Goal: Task Accomplishment & Management: Use online tool/utility

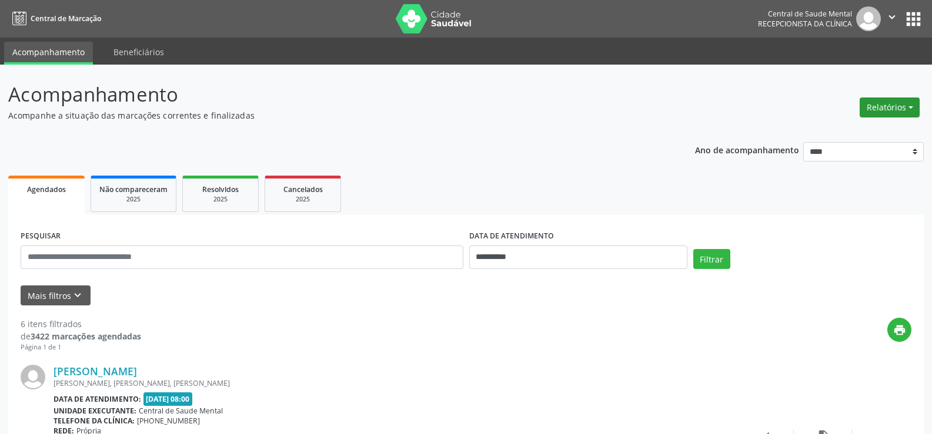
click at [904, 109] on button "Relatórios" at bounding box center [889, 108] width 60 height 20
click at [844, 149] on link "Procedimentos realizados" at bounding box center [856, 149] width 126 height 16
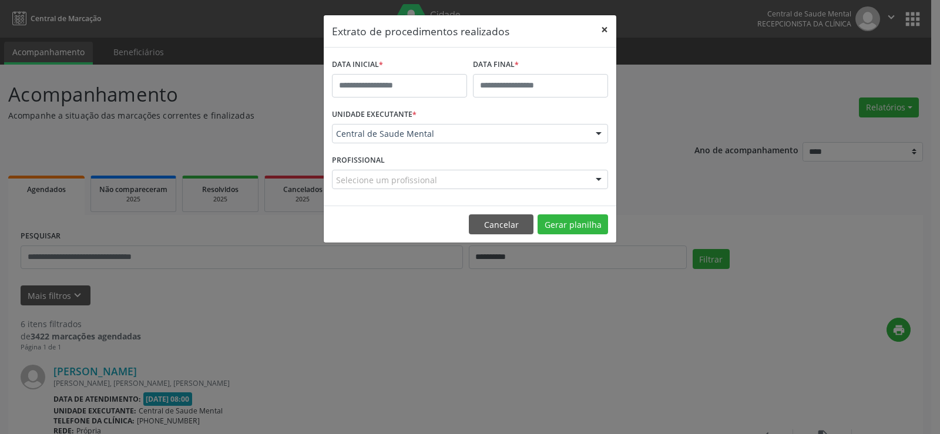
click at [605, 23] on button "×" at bounding box center [605, 29] width 24 height 29
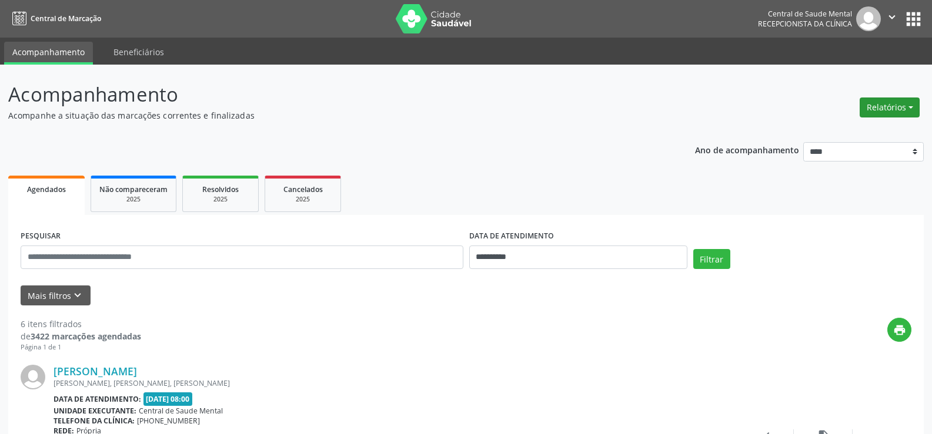
click at [898, 110] on button "Relatórios" at bounding box center [889, 108] width 60 height 20
click at [845, 132] on link "Agendamentos" at bounding box center [856, 133] width 126 height 16
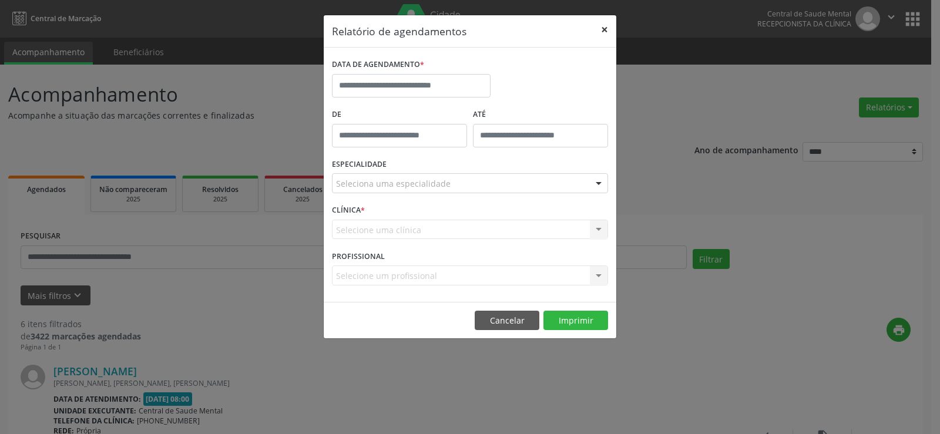
click at [609, 34] on button "×" at bounding box center [605, 29] width 24 height 29
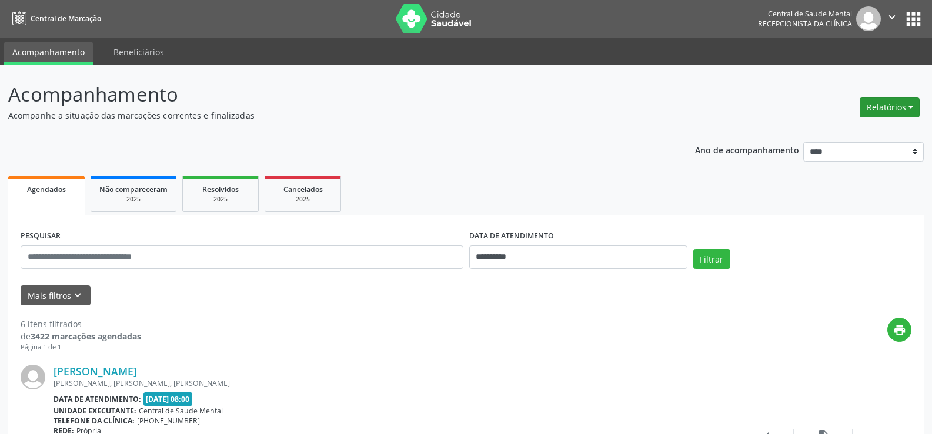
click at [874, 106] on button "Relatórios" at bounding box center [889, 108] width 60 height 20
click at [860, 154] on link "Procedimentos realizados" at bounding box center [856, 149] width 126 height 16
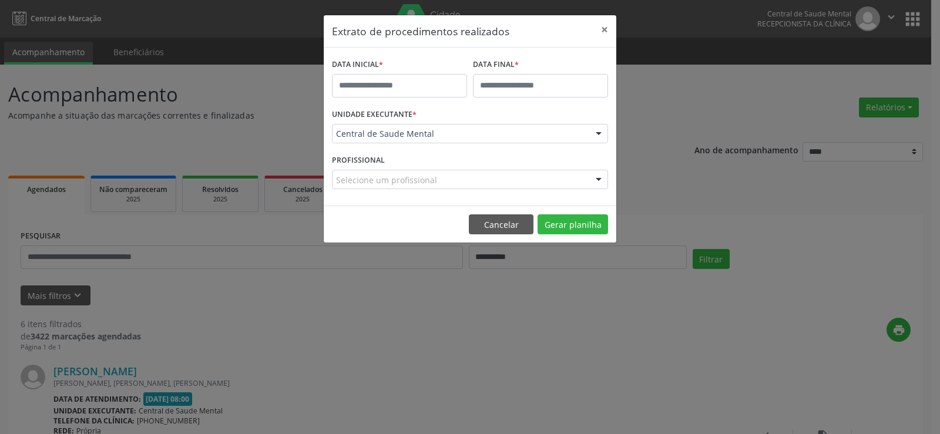
click at [754, 184] on div "Extrato de procedimentos realizados × DATA INICIAL * DATA FINAL * UNIDADE EXECU…" at bounding box center [470, 217] width 940 height 434
click at [607, 33] on button "×" at bounding box center [605, 29] width 24 height 29
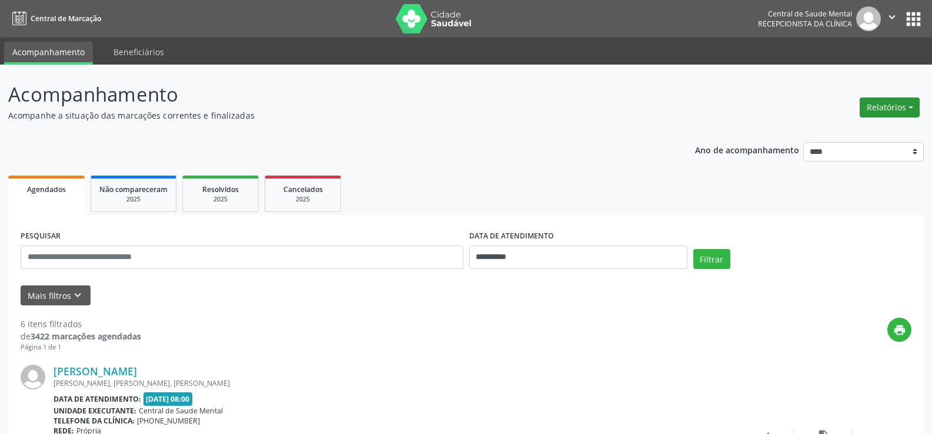
click at [886, 107] on button "Relatórios" at bounding box center [889, 108] width 60 height 20
click at [842, 131] on link "Agendamentos" at bounding box center [856, 133] width 126 height 16
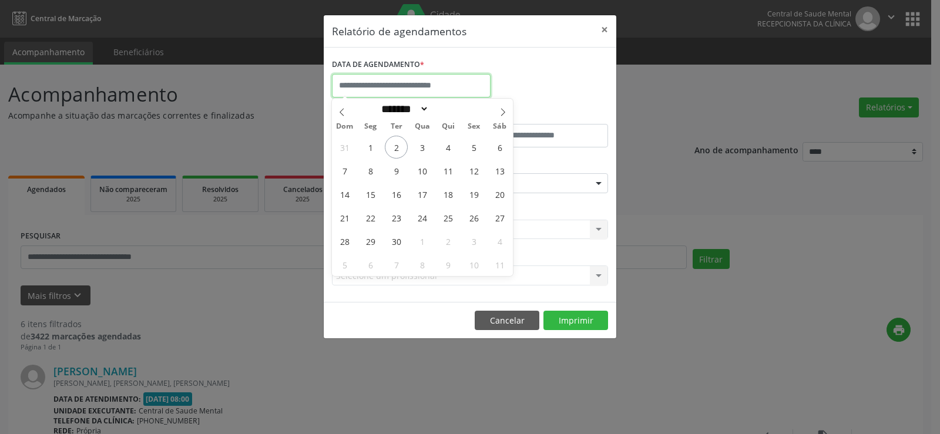
click at [403, 88] on input "text" at bounding box center [411, 86] width 159 height 24
click at [342, 108] on icon at bounding box center [342, 112] width 8 height 8
select select "*"
click at [478, 150] on span "1" at bounding box center [474, 147] width 23 height 23
type input "**********"
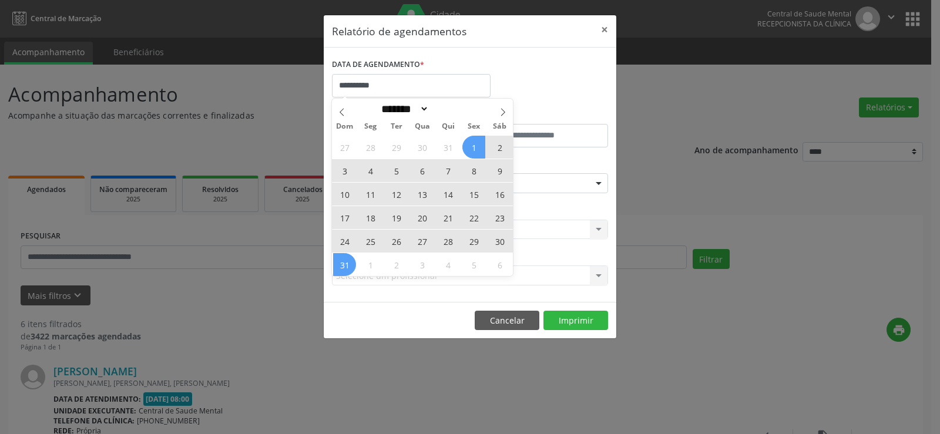
click at [337, 264] on span "31" at bounding box center [344, 264] width 23 height 23
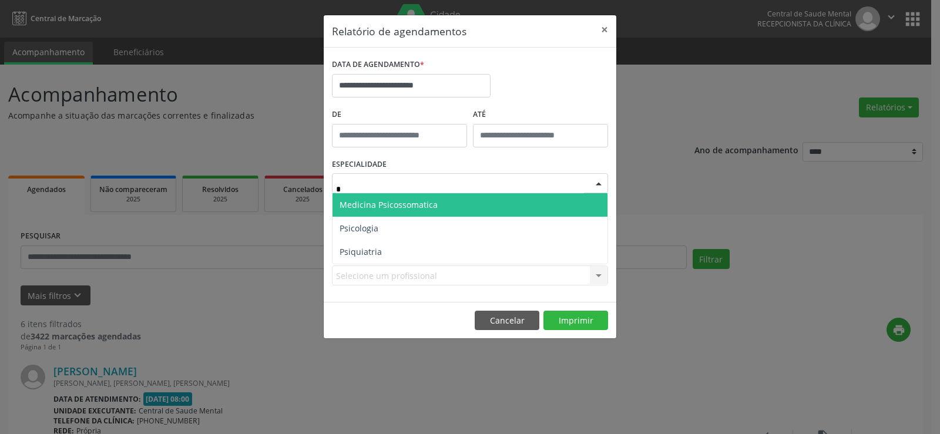
type input "**"
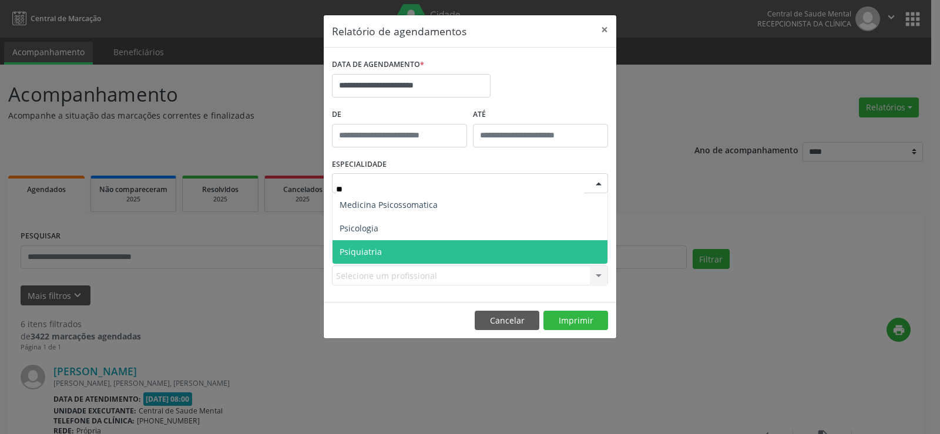
click at [379, 251] on span "Psiquiatria" at bounding box center [361, 251] width 42 height 11
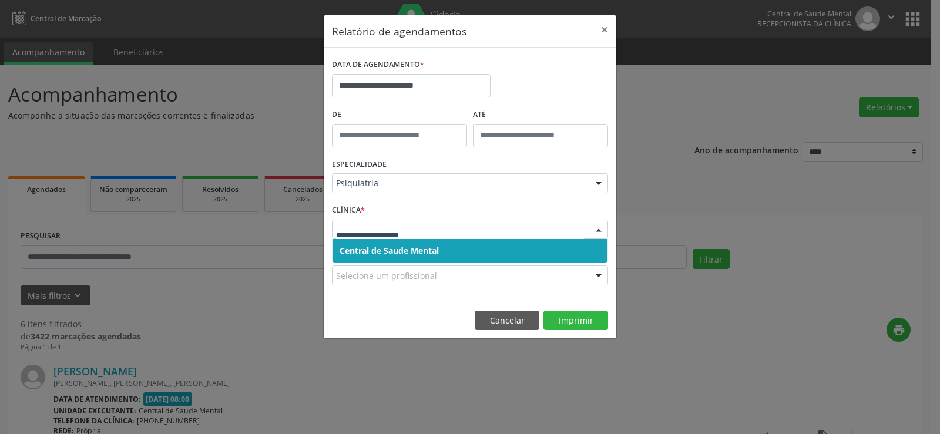
click at [446, 271] on div "Selecione um profissional" at bounding box center [470, 276] width 276 height 20
click at [385, 249] on span "Central de Saude Mental" at bounding box center [389, 250] width 99 height 11
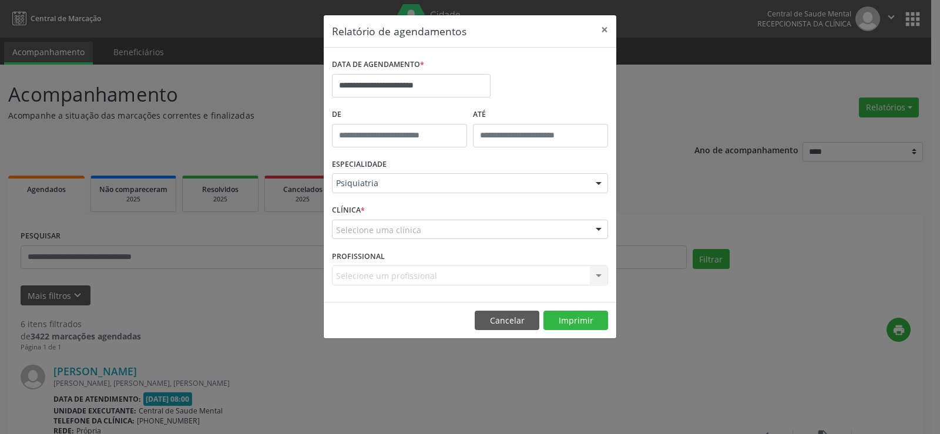
click at [393, 275] on div "Selecione um profissional Nenhum resultado encontrado para: " " Não há nenhuma …" at bounding box center [470, 276] width 276 height 20
click at [596, 274] on div "Selecione um profissional Nenhum resultado encontrado para: " " Não há nenhuma …" at bounding box center [470, 276] width 276 height 20
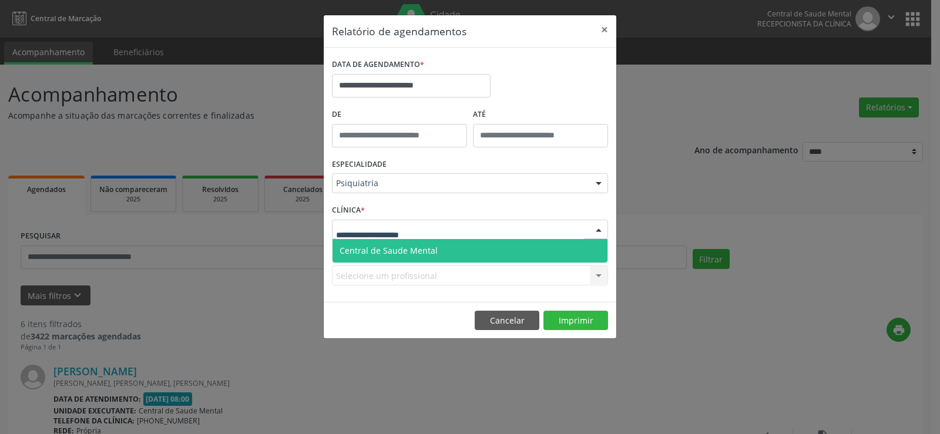
click at [373, 252] on span "Central de Saude Mental" at bounding box center [389, 250] width 98 height 11
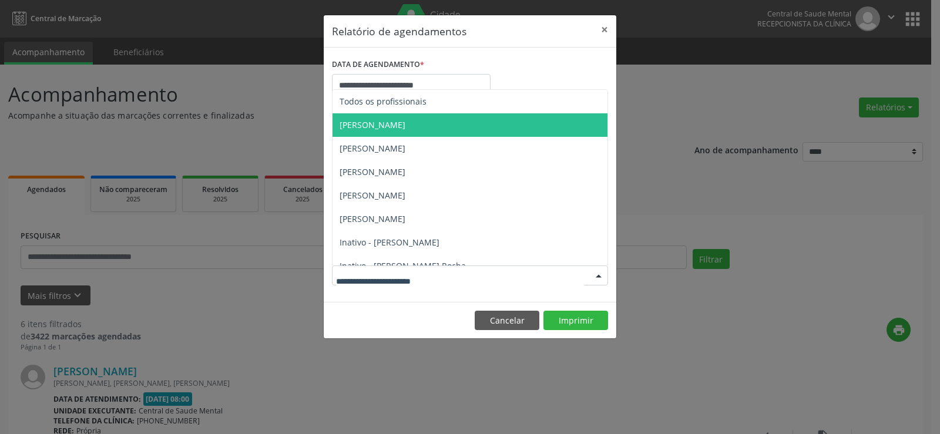
click at [385, 128] on span "[PERSON_NAME]" at bounding box center [373, 124] width 66 height 11
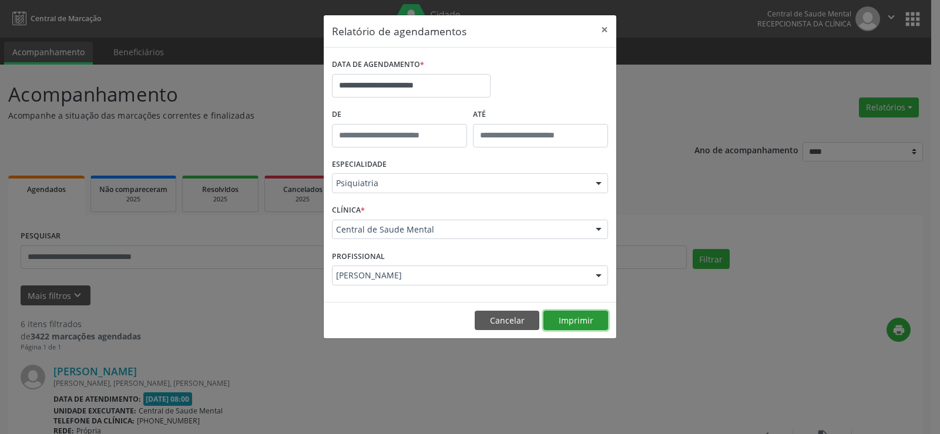
click at [571, 319] on button "Imprimir" at bounding box center [576, 321] width 65 height 20
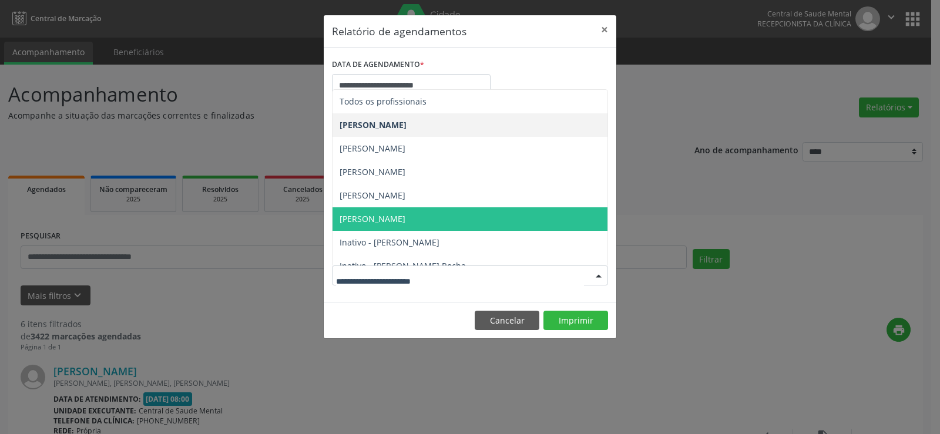
click at [400, 219] on span "[PERSON_NAME]" at bounding box center [373, 218] width 66 height 11
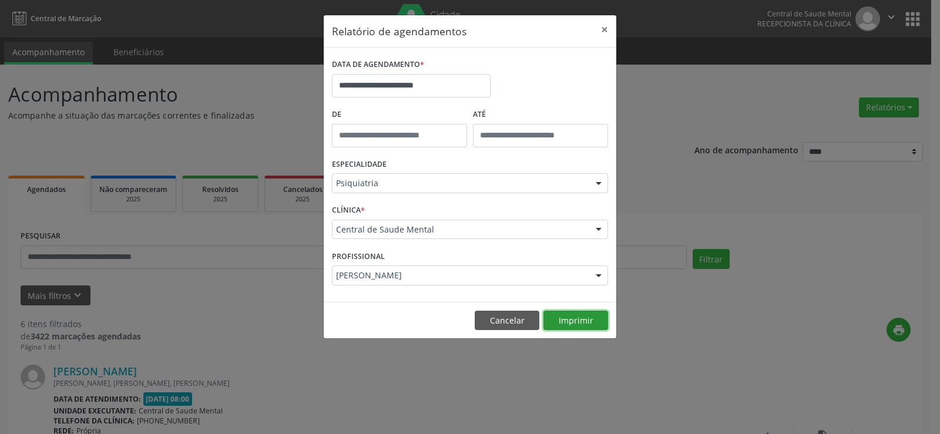
click at [569, 320] on button "Imprimir" at bounding box center [576, 321] width 65 height 20
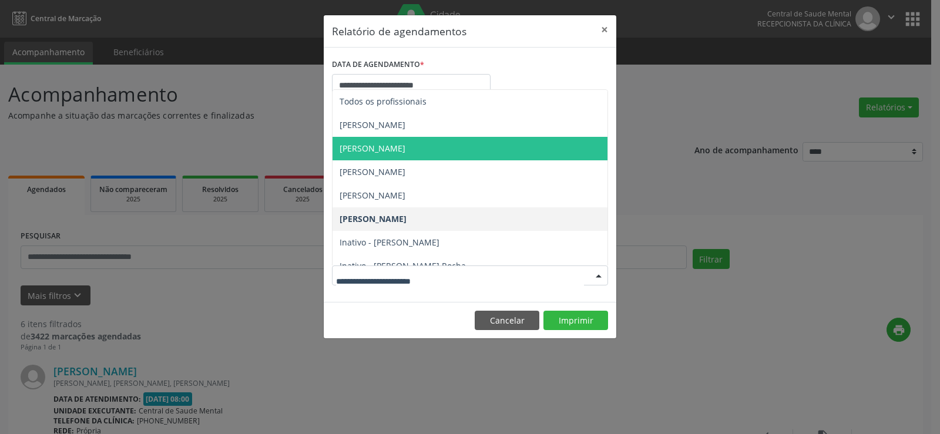
click at [386, 152] on span "[PERSON_NAME]" at bounding box center [373, 148] width 66 height 11
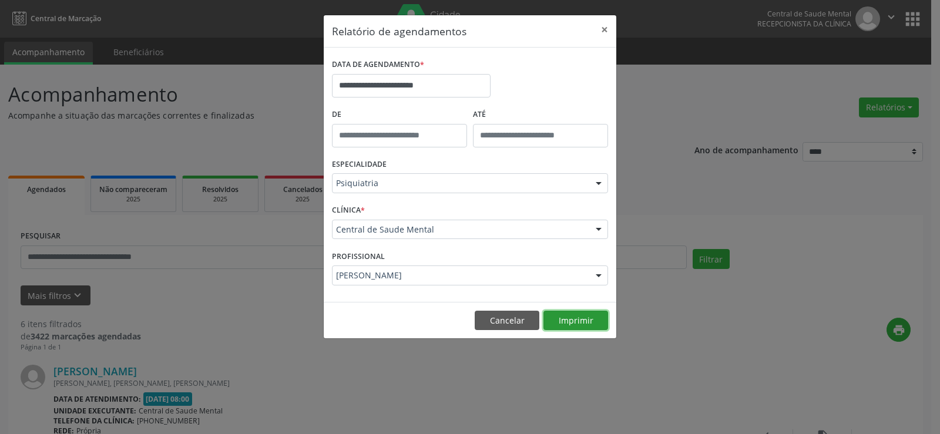
click at [572, 314] on button "Imprimir" at bounding box center [576, 321] width 65 height 20
click at [366, 287] on div "PROFISSIONAL [PERSON_NAME] Todos os profissionais [PERSON_NAME] [PERSON_NAME] […" at bounding box center [470, 270] width 282 height 46
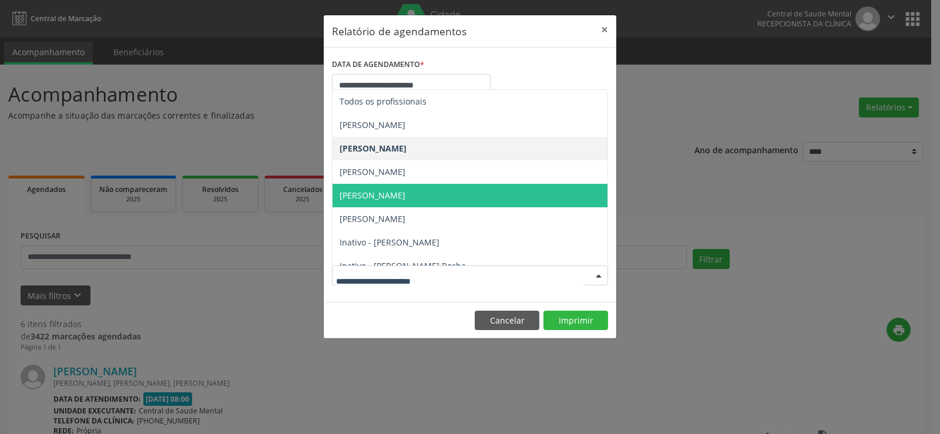
click at [380, 198] on span "[PERSON_NAME]" at bounding box center [373, 195] width 66 height 11
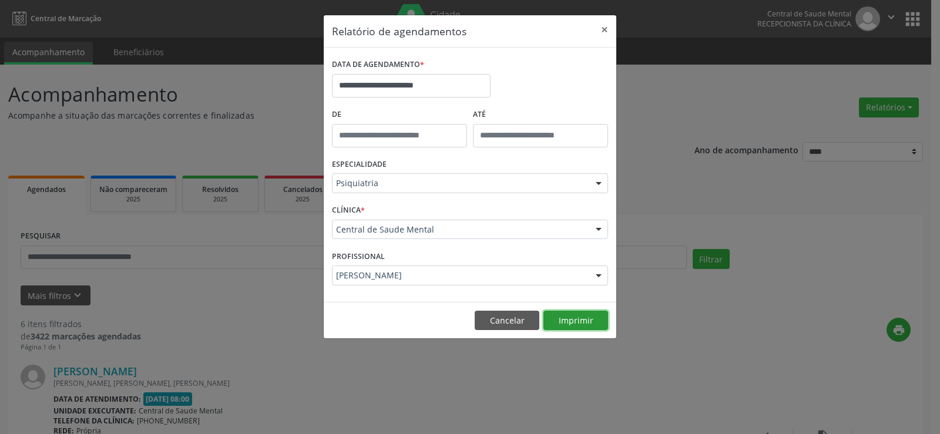
click at [552, 318] on button "Imprimir" at bounding box center [576, 321] width 65 height 20
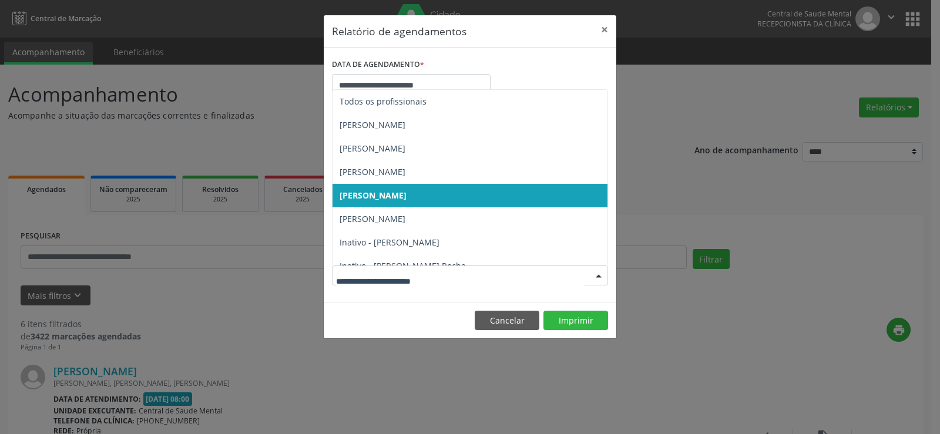
click at [379, 284] on div at bounding box center [470, 276] width 276 height 20
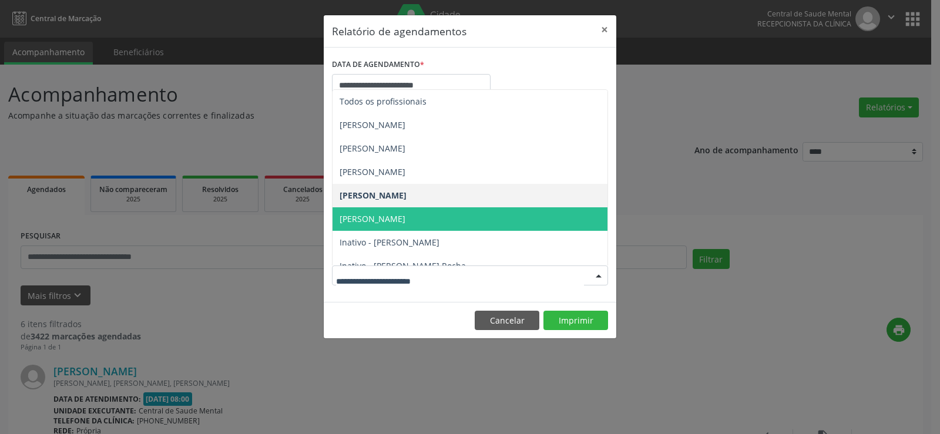
click at [380, 220] on span "[PERSON_NAME]" at bounding box center [373, 218] width 66 height 11
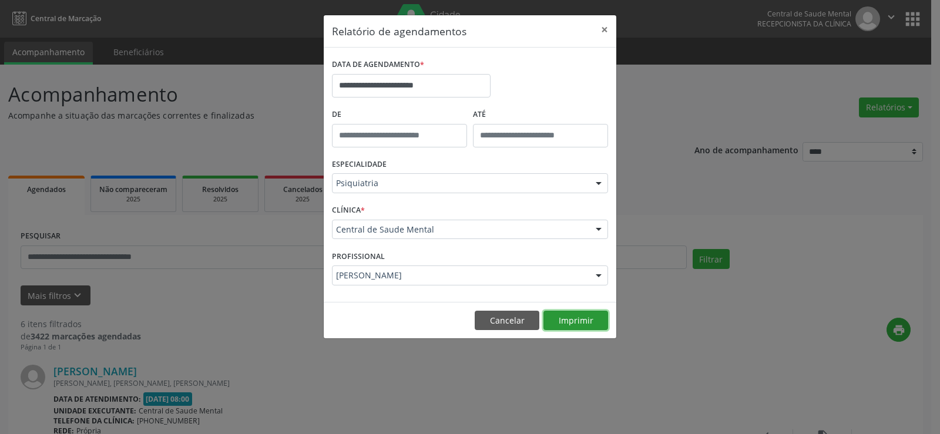
click at [578, 324] on button "Imprimir" at bounding box center [576, 321] width 65 height 20
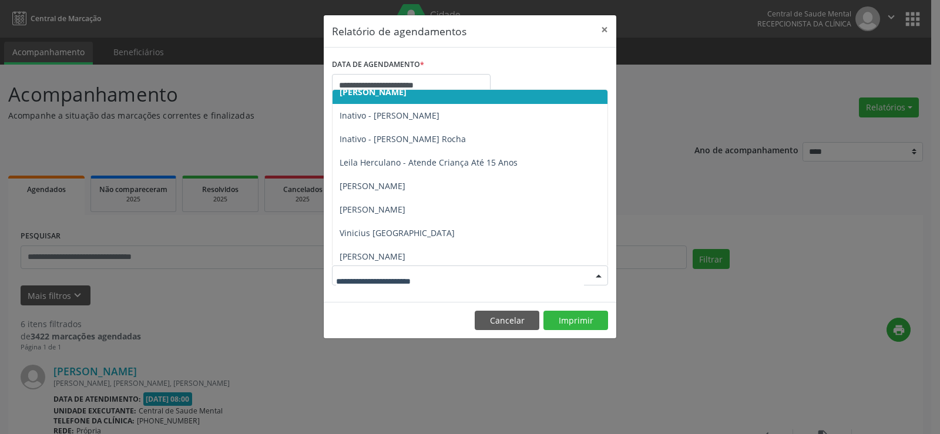
scroll to position [130, 0]
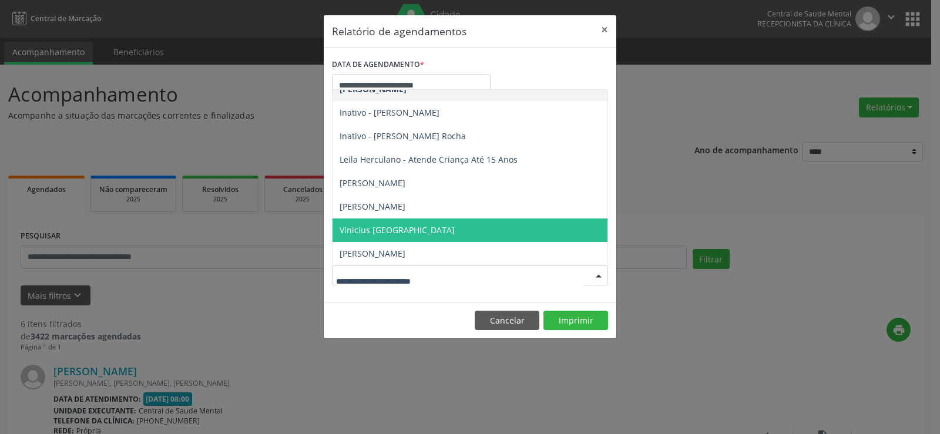
click at [367, 228] on span "Vinicius [GEOGRAPHIC_DATA]" at bounding box center [397, 230] width 115 height 11
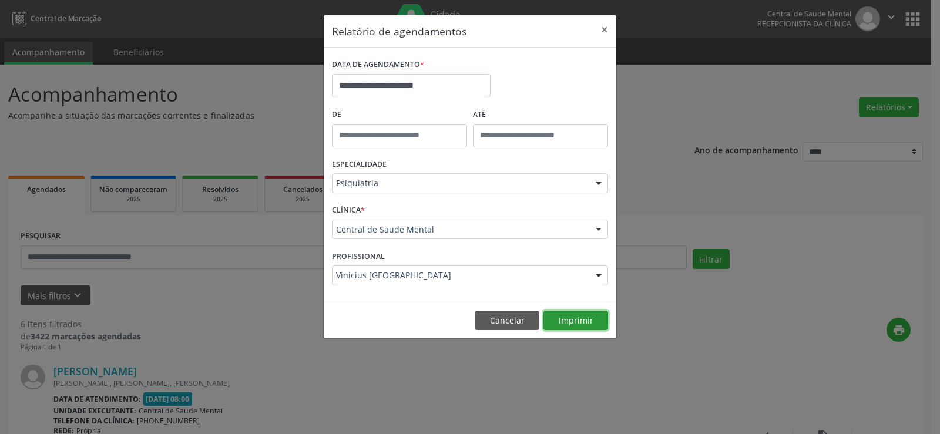
click at [567, 323] on button "Imprimir" at bounding box center [576, 321] width 65 height 20
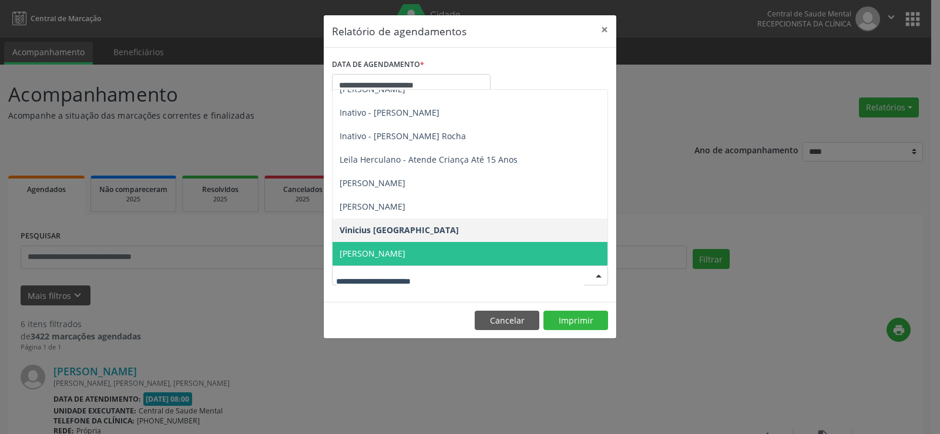
click at [386, 256] on span "[PERSON_NAME]" at bounding box center [373, 253] width 66 height 11
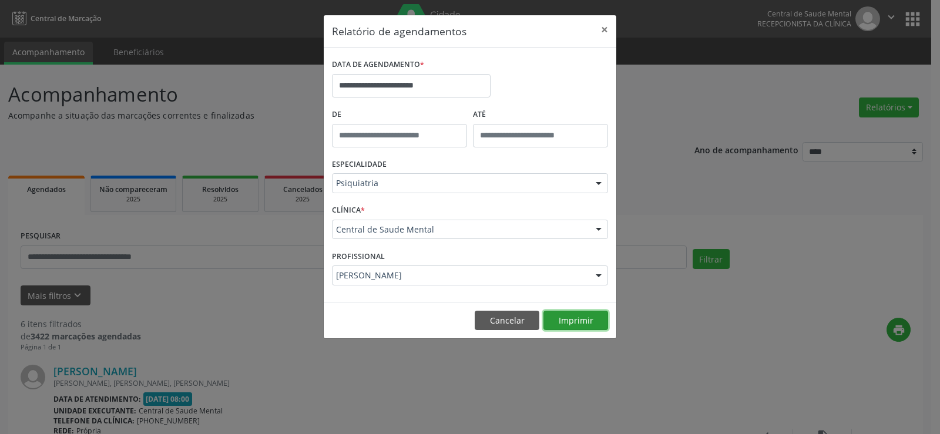
click at [574, 321] on button "Imprimir" at bounding box center [576, 321] width 65 height 20
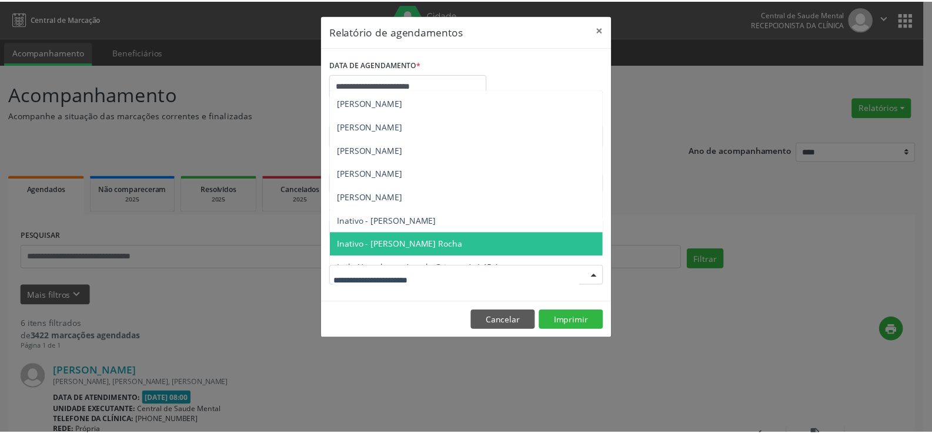
scroll to position [0, 0]
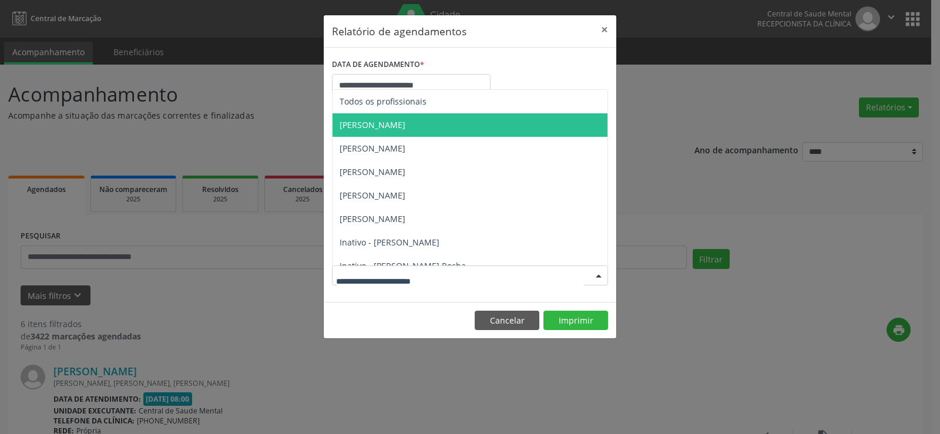
click at [401, 126] on span "[PERSON_NAME]" at bounding box center [470, 125] width 275 height 24
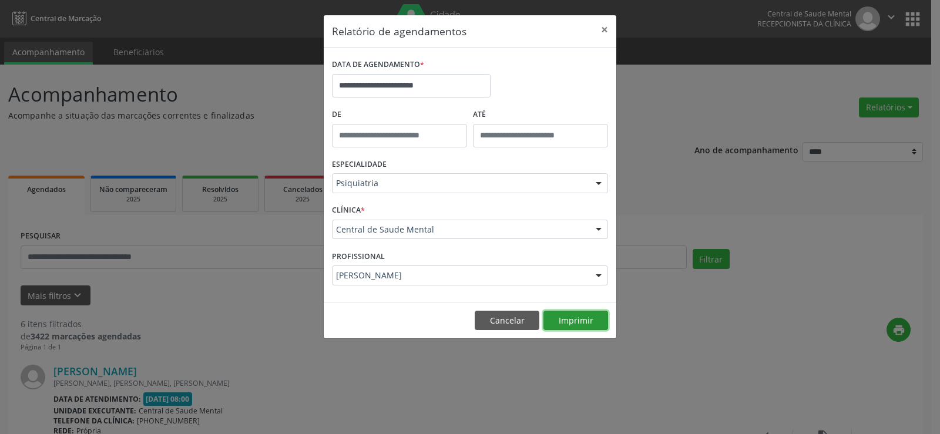
click at [561, 320] on button "Imprimir" at bounding box center [576, 321] width 65 height 20
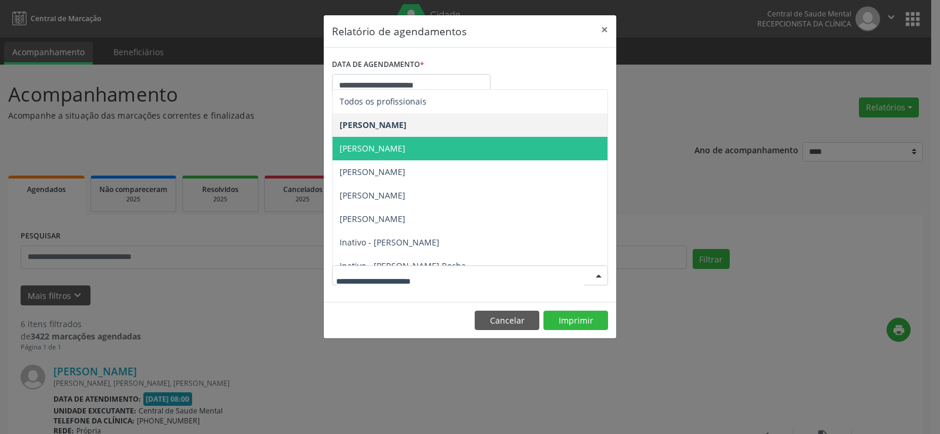
click at [404, 153] on span "[PERSON_NAME]" at bounding box center [470, 149] width 275 height 24
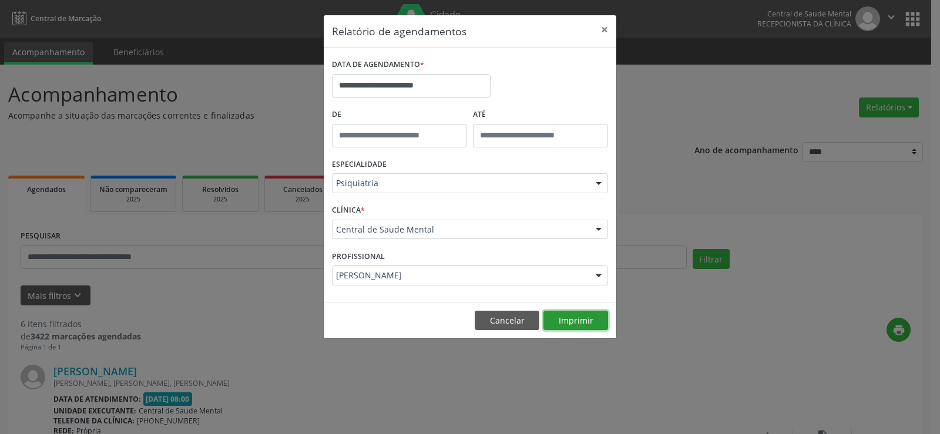
click at [578, 326] on button "Imprimir" at bounding box center [576, 321] width 65 height 20
click at [602, 31] on button "×" at bounding box center [605, 29] width 24 height 29
